Goal: Check status

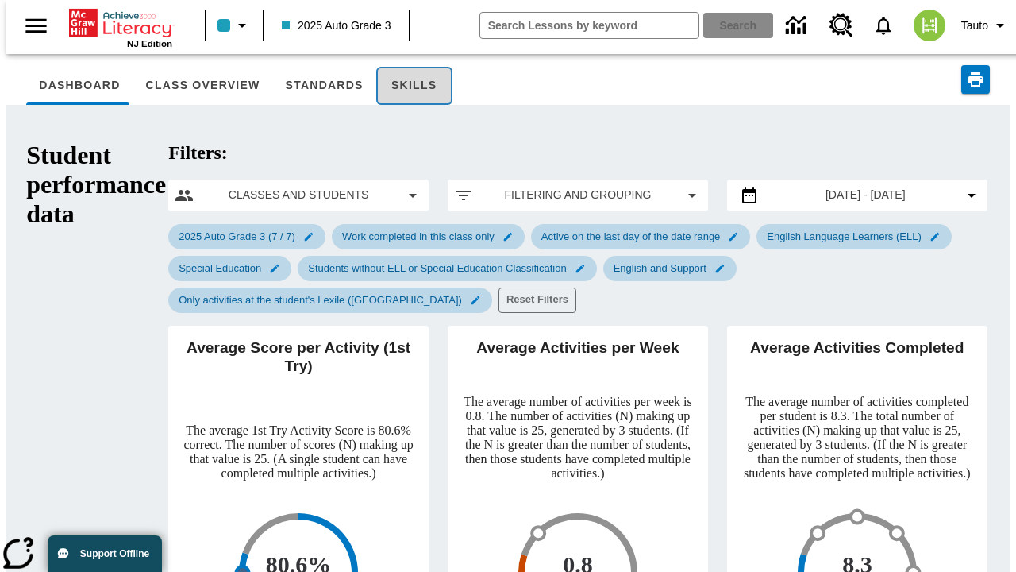
click at [392, 86] on button "Skills" at bounding box center [414, 86] width 76 height 38
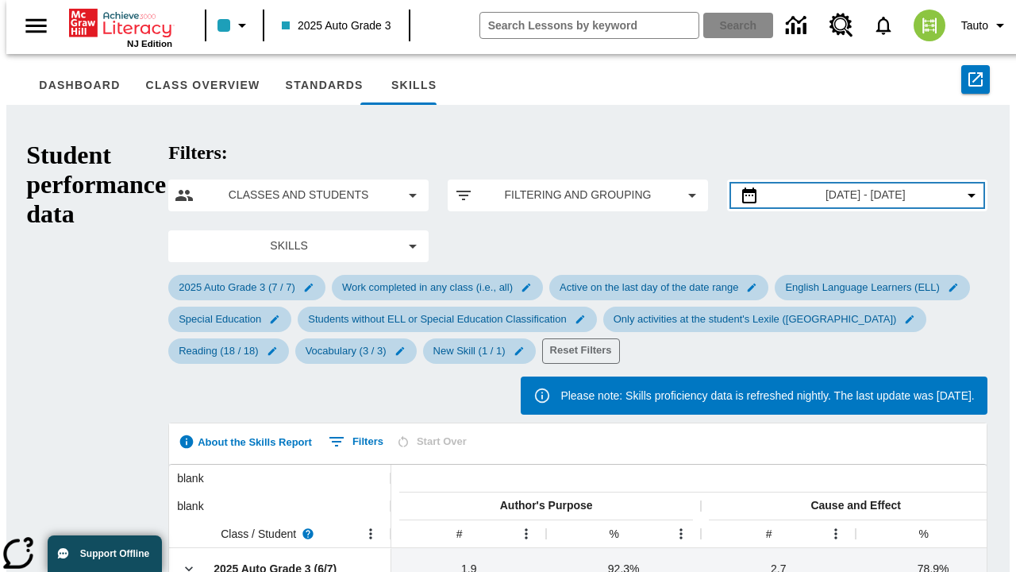
click at [838, 187] on span "[DATE] - [DATE]" at bounding box center [866, 195] width 80 height 17
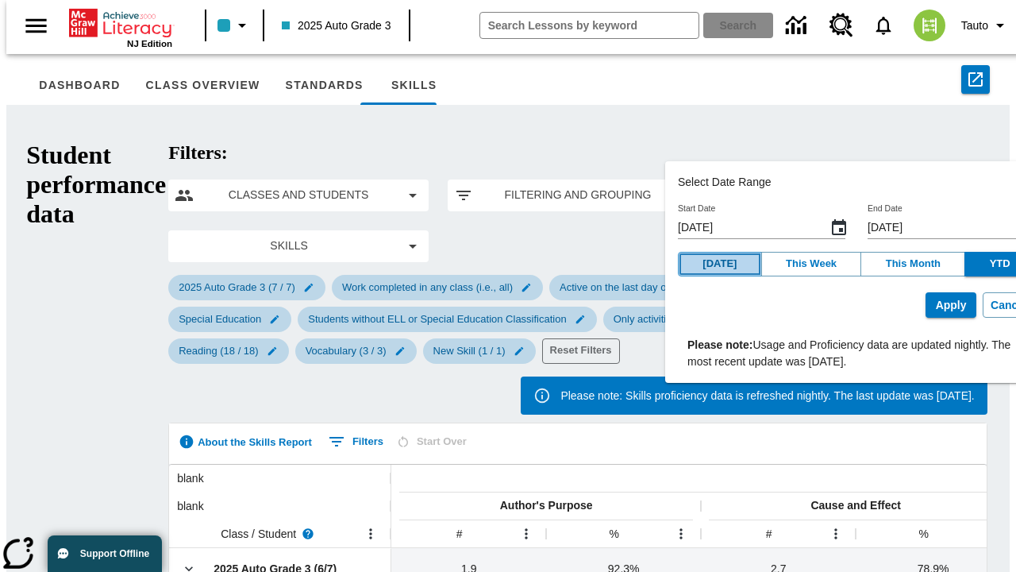
click at [719, 264] on button "[DATE]" at bounding box center [720, 264] width 84 height 25
type input "[DATE]"
click at [926, 305] on button "Apply" at bounding box center [951, 305] width 51 height 26
